Goal: Connect with others: Connect with others

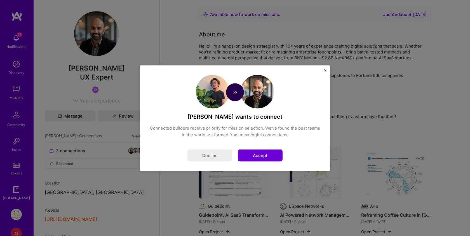
click at [266, 155] on button "Accept" at bounding box center [260, 155] width 45 height 12
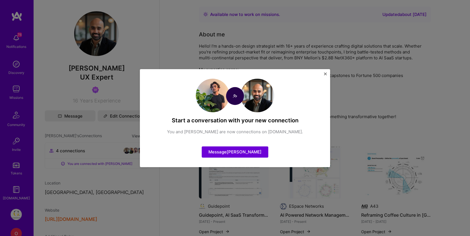
click at [325, 72] on img "Close" at bounding box center [325, 73] width 3 height 3
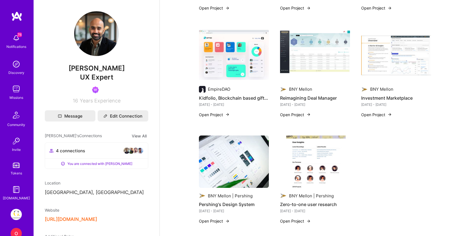
scroll to position [331, 0]
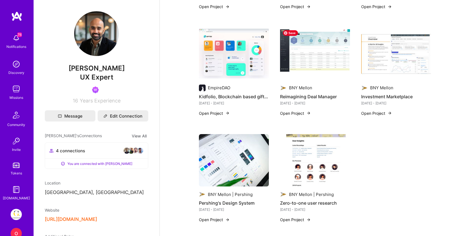
click at [313, 59] on img at bounding box center [315, 53] width 70 height 53
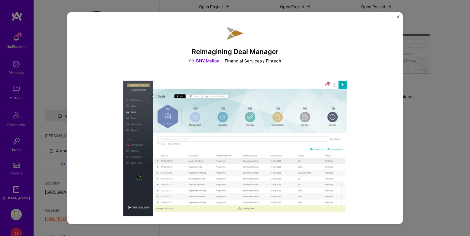
click at [418, 66] on div "Reimagining Deal Manager BNY Mellon Financial Services / Fintech Role Product D…" at bounding box center [235, 118] width 470 height 236
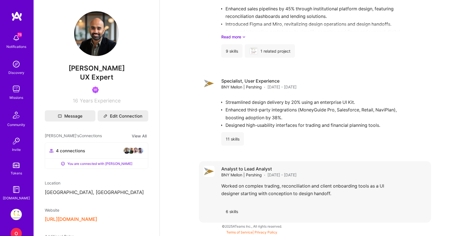
scroll to position [1243, 0]
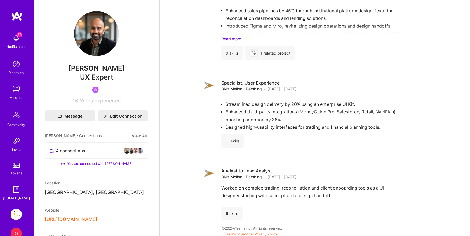
click at [93, 218] on button "[URL][DOMAIN_NAME]" at bounding box center [71, 219] width 52 height 6
